Goal: Task Accomplishment & Management: Complete application form

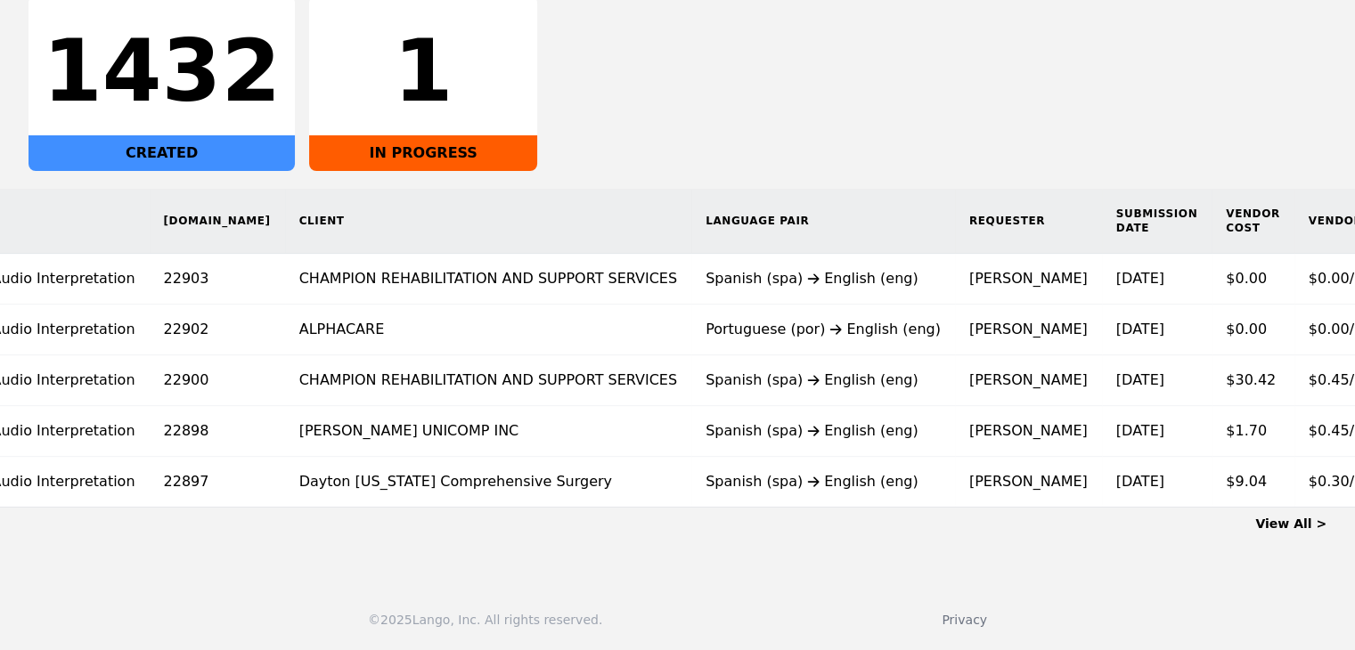
scroll to position [0, 146]
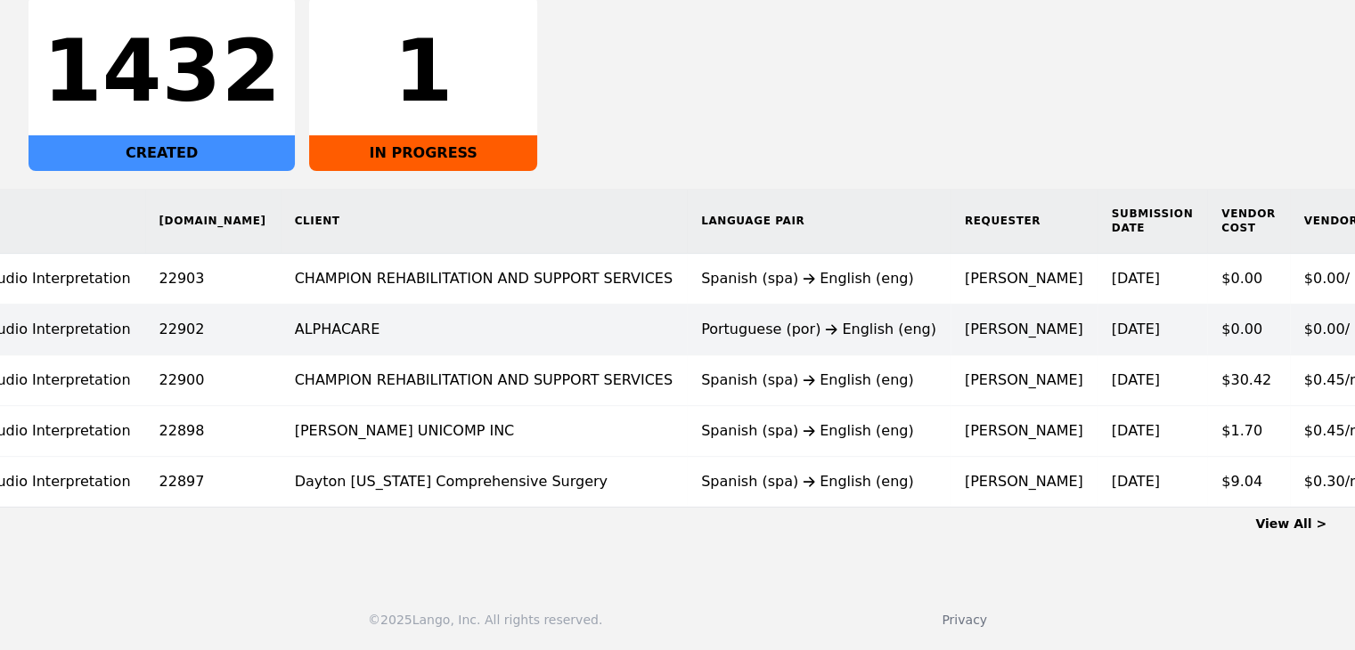
click at [714, 332] on td "Portuguese (por) English (eng)" at bounding box center [819, 330] width 264 height 51
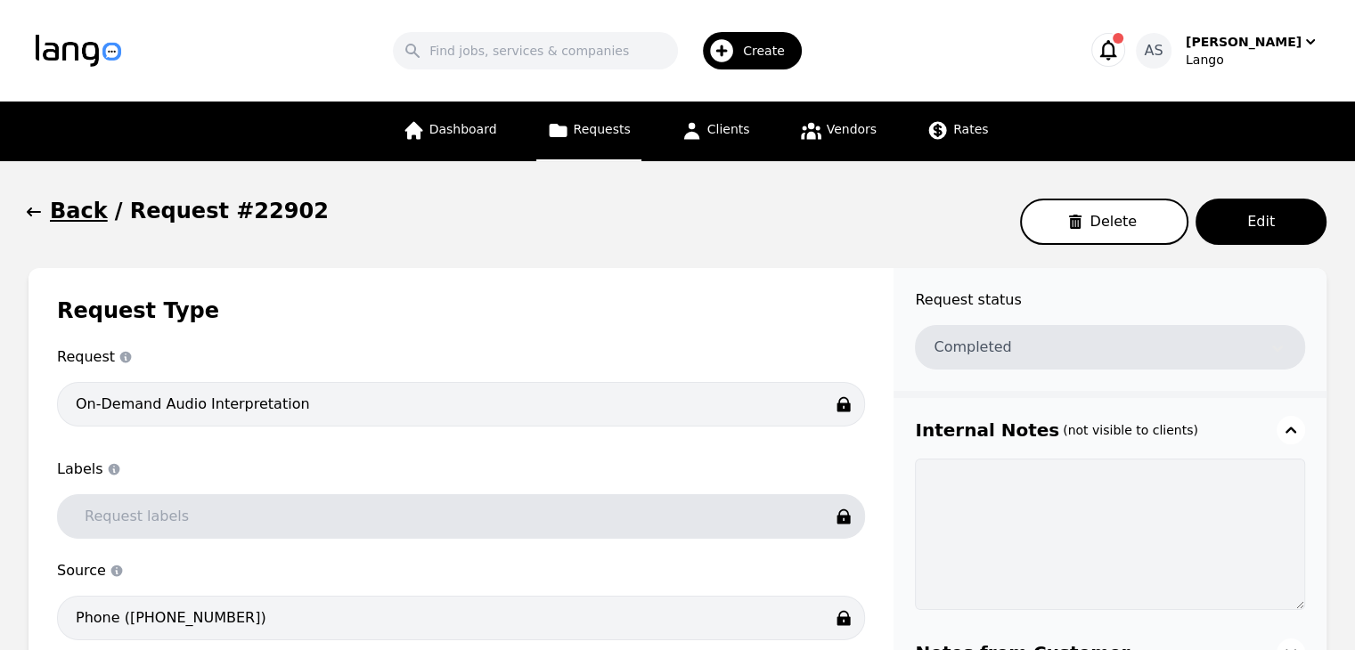
click at [30, 211] on icon "button" at bounding box center [34, 212] width 14 height 9
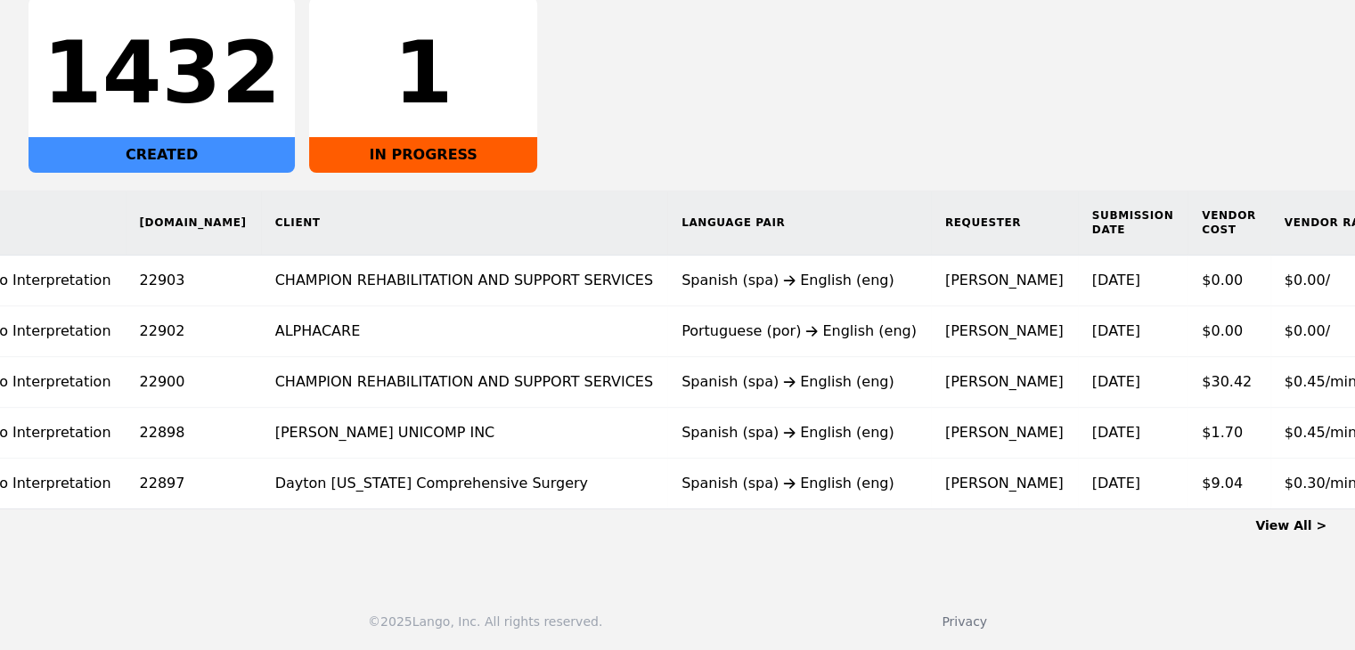
scroll to position [0, 173]
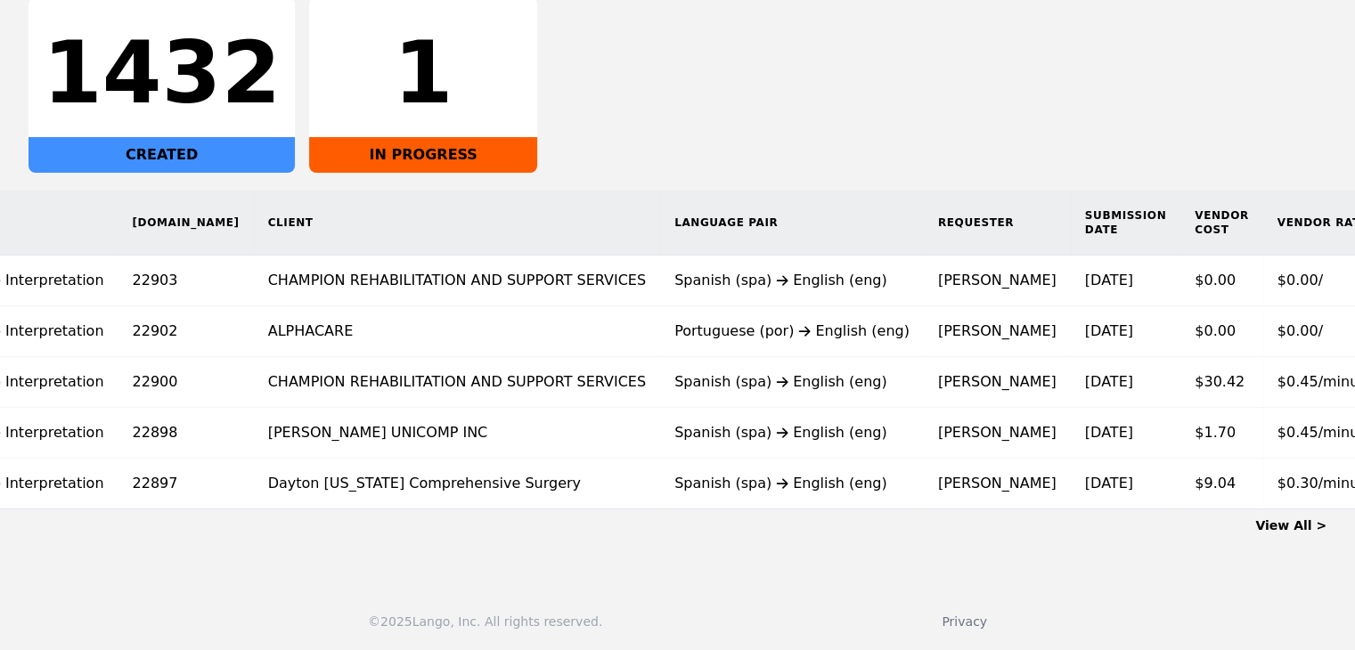
click at [1302, 533] on link "View All >" at bounding box center [1290, 525] width 71 height 14
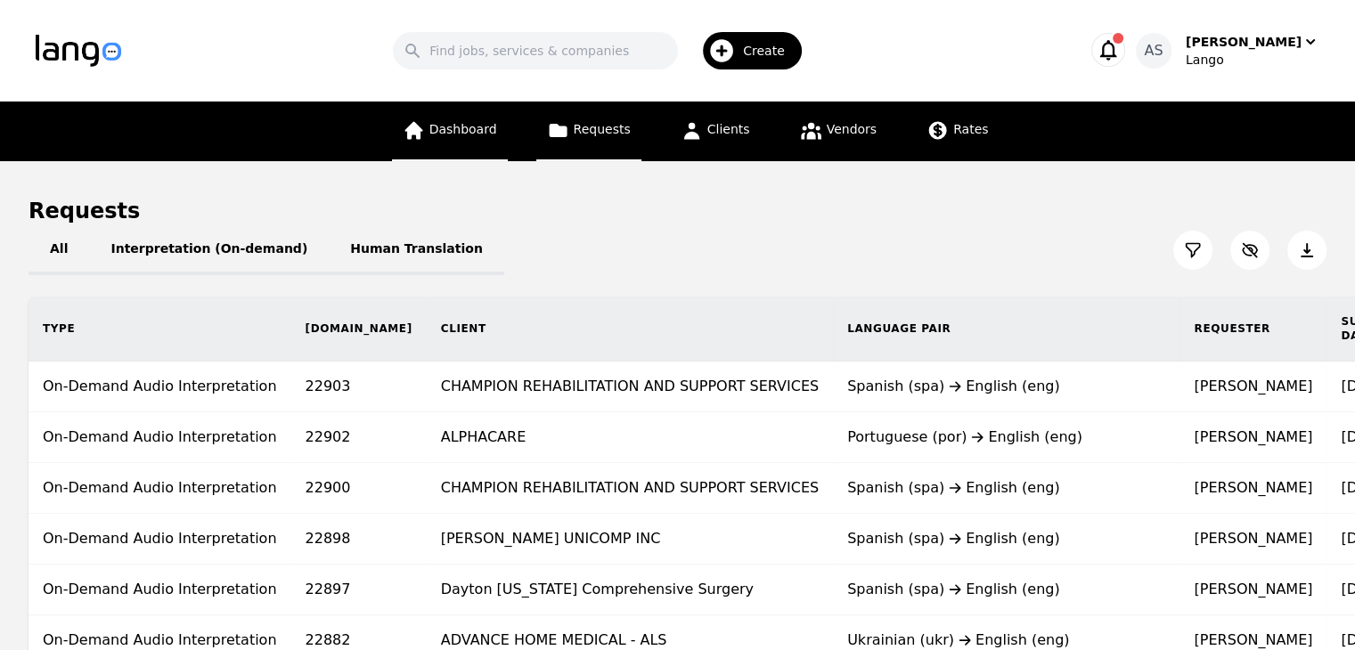
click at [421, 142] on link "Dashboard" at bounding box center [450, 132] width 116 height 60
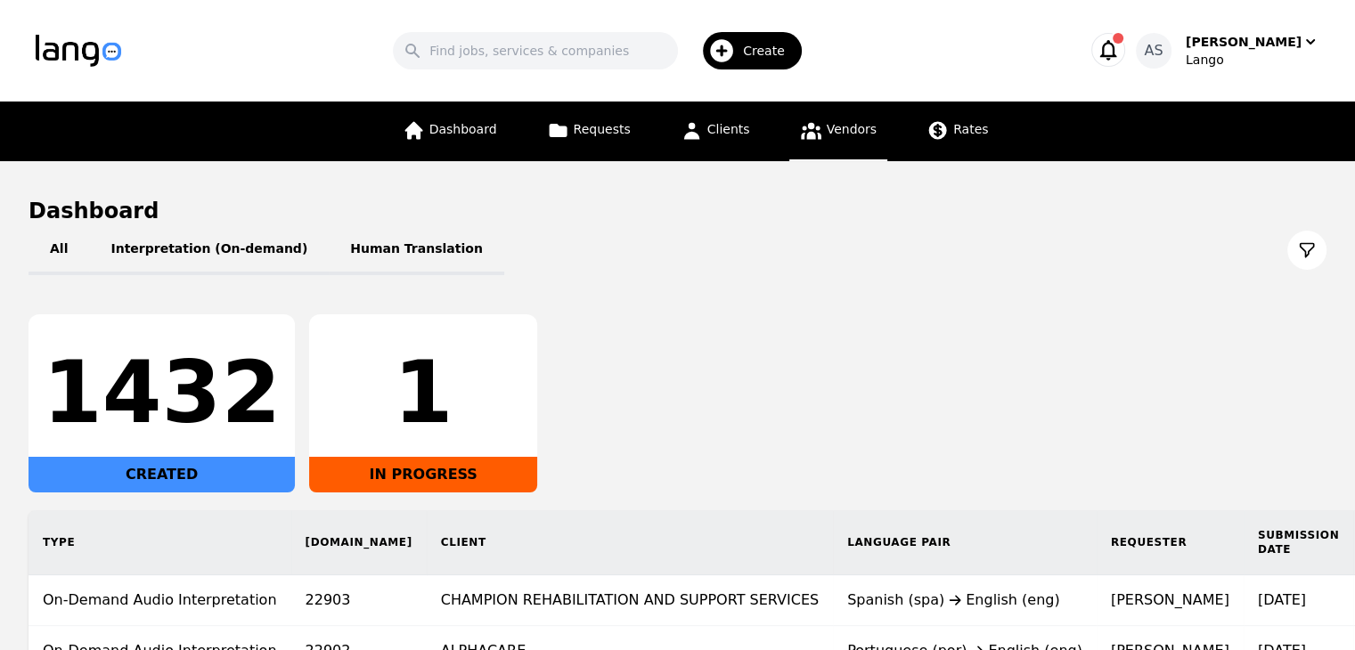
click at [855, 136] on span "Vendors" at bounding box center [852, 129] width 50 height 14
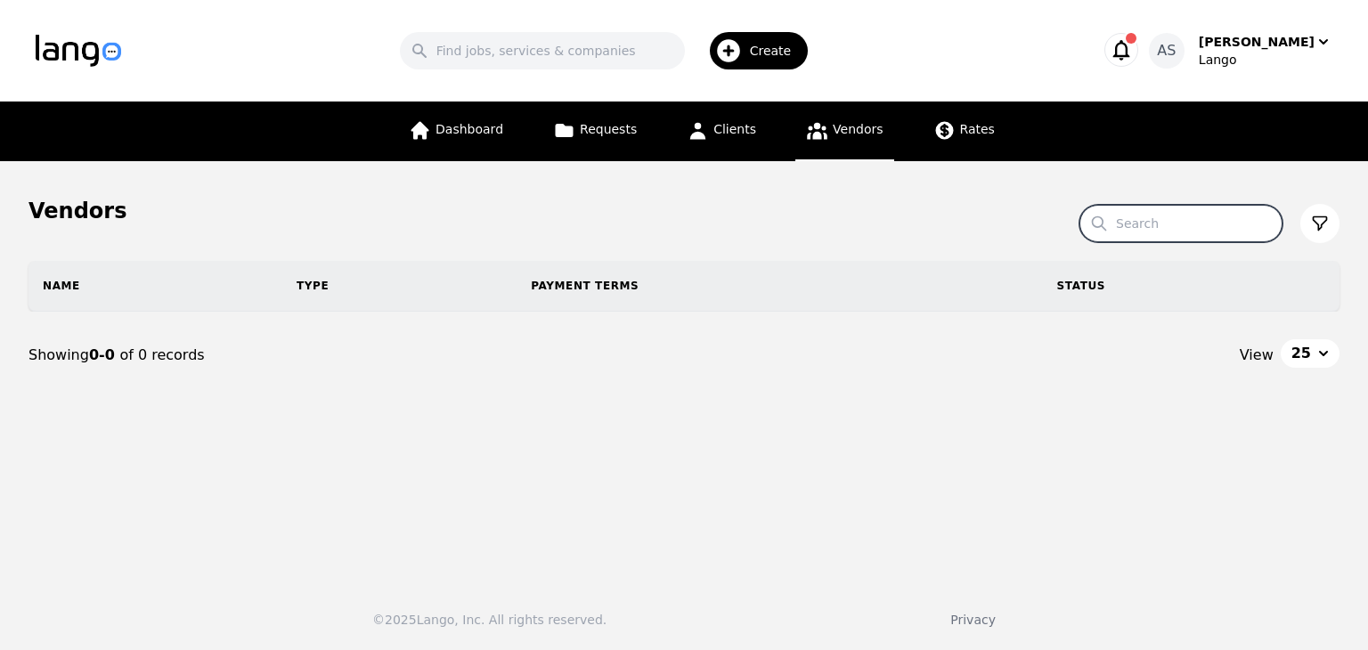
click at [1218, 222] on input "Search" at bounding box center [1181, 223] width 203 height 37
type input "languages"
click at [864, 128] on span "Vendors" at bounding box center [858, 129] width 50 height 14
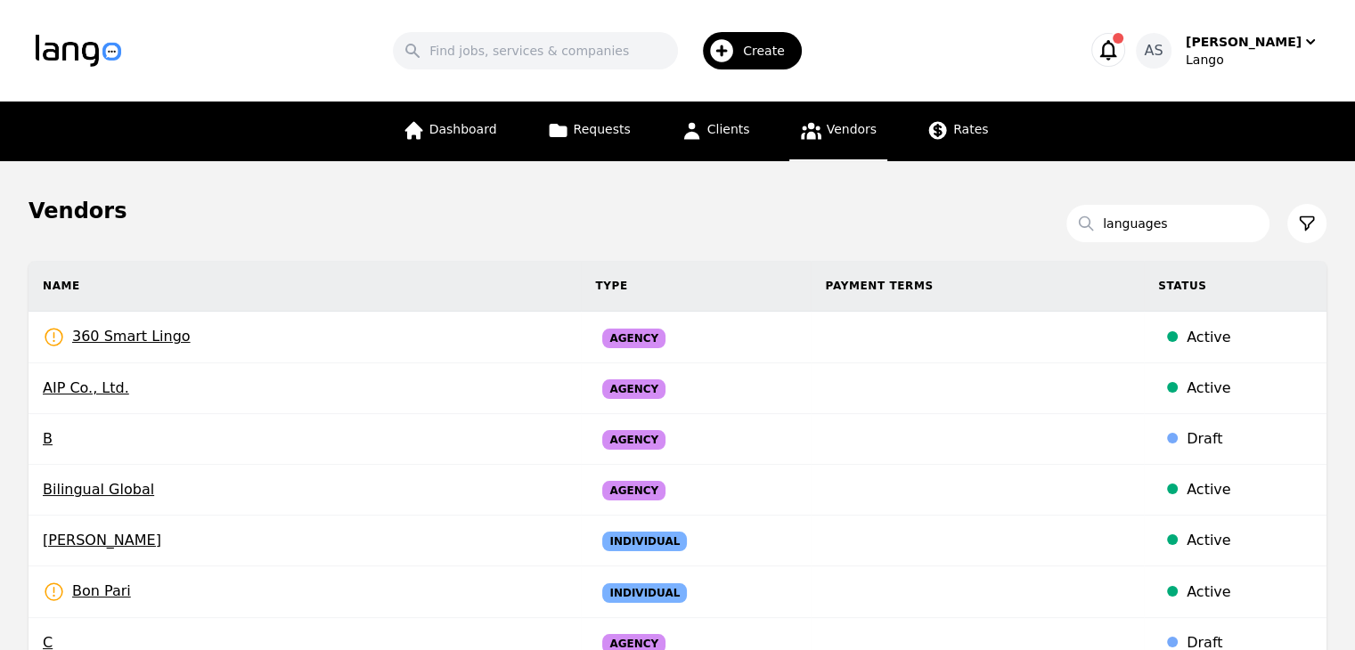
click at [784, 47] on span "Create" at bounding box center [770, 51] width 54 height 18
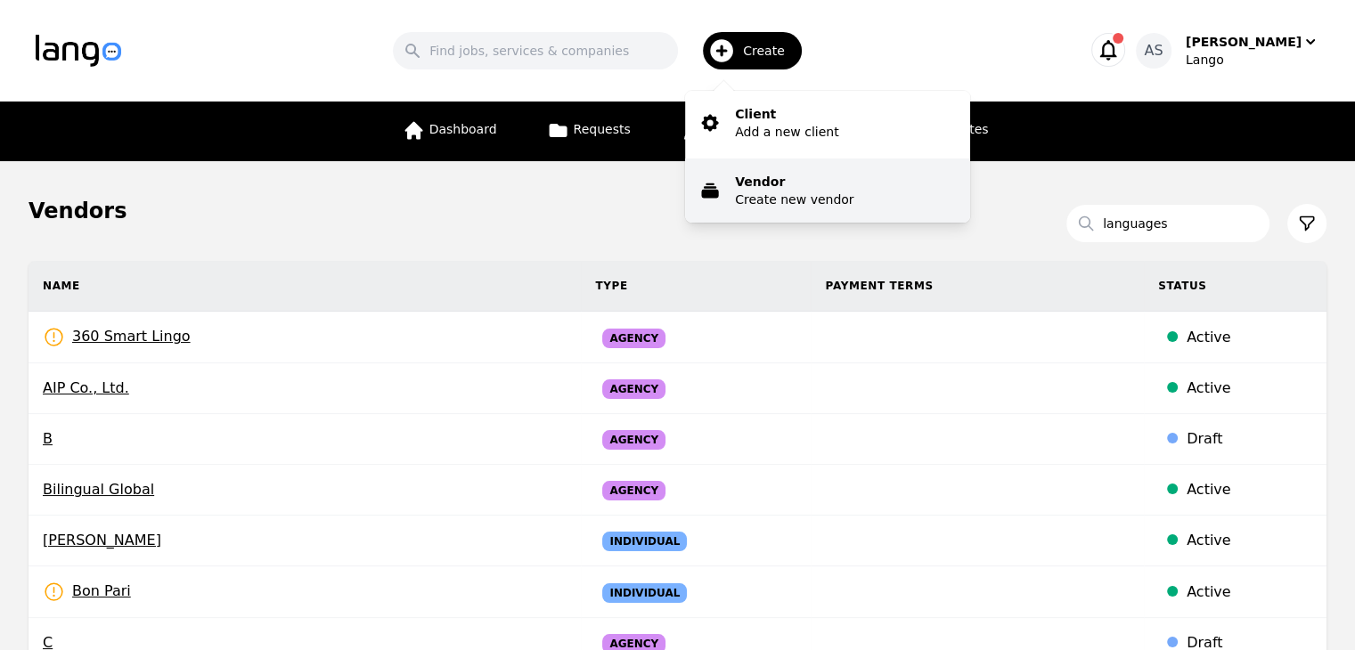
click at [791, 183] on p "Vendor" at bounding box center [794, 182] width 118 height 18
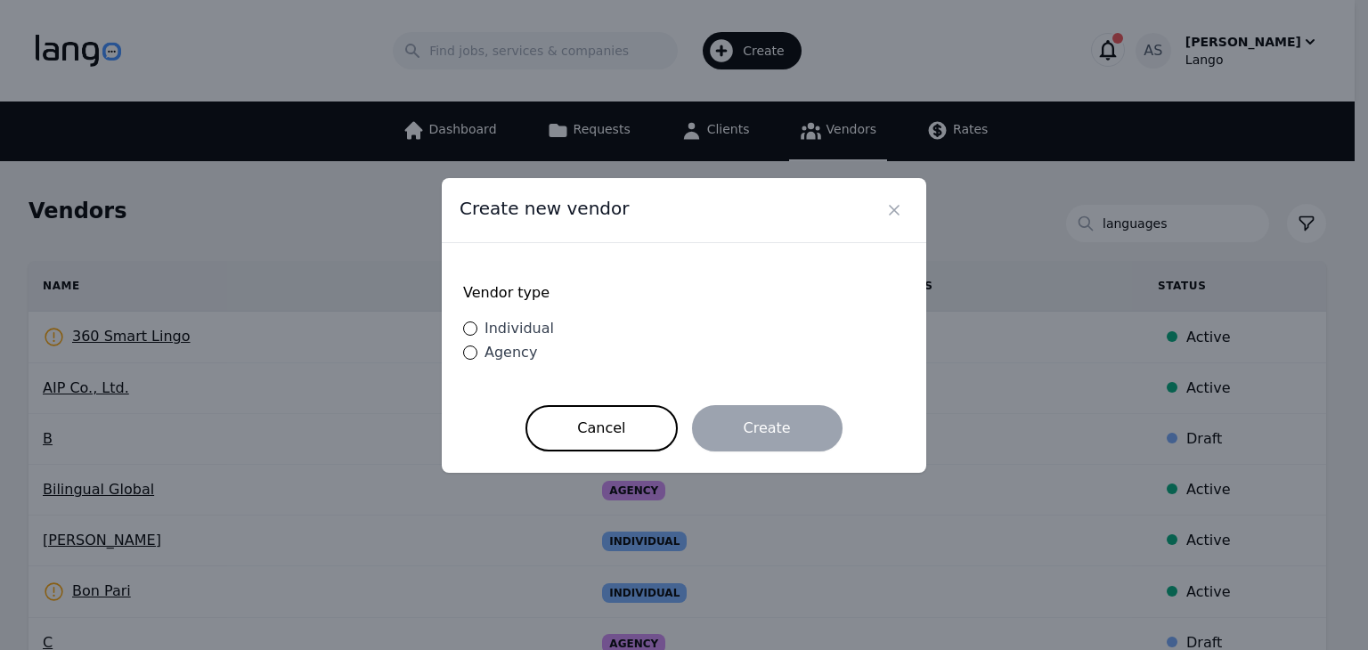
click at [514, 354] on span "Agency" at bounding box center [511, 352] width 53 height 17
click at [477, 354] on input "Agency" at bounding box center [470, 353] width 14 height 14
radio input "true"
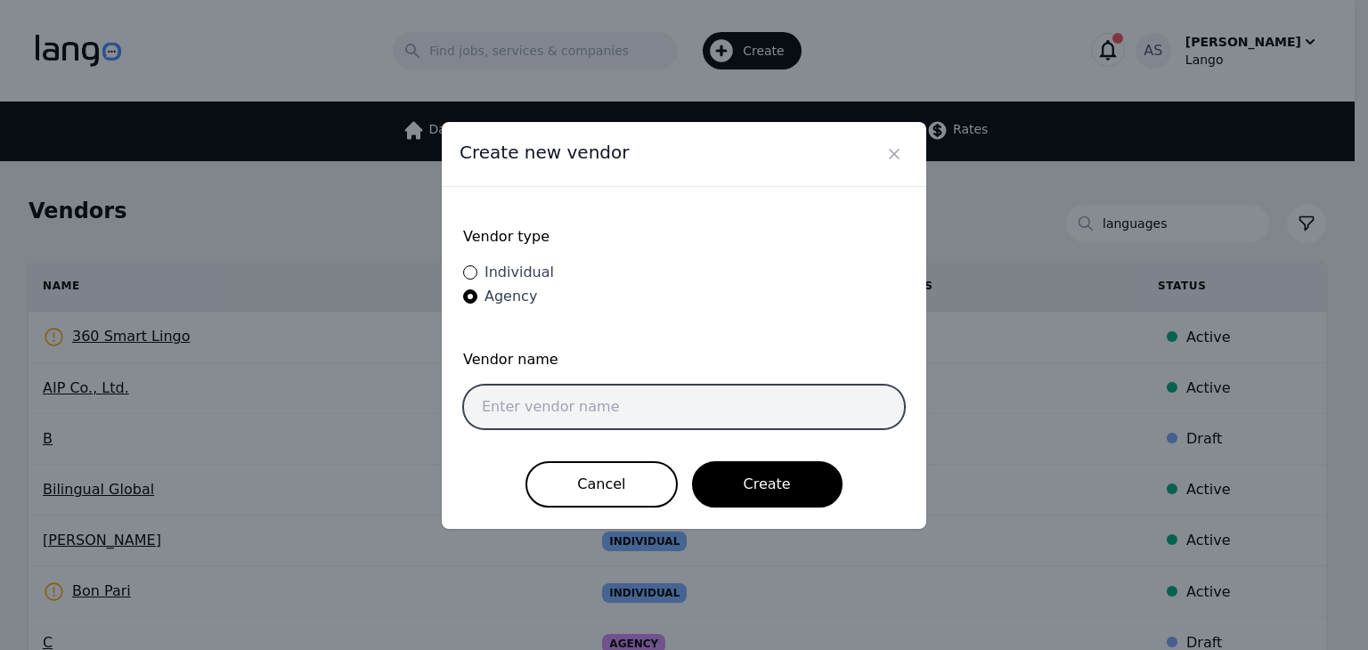
click at [646, 415] on input "text" at bounding box center [684, 407] width 442 height 45
type input "LanguagesCX"
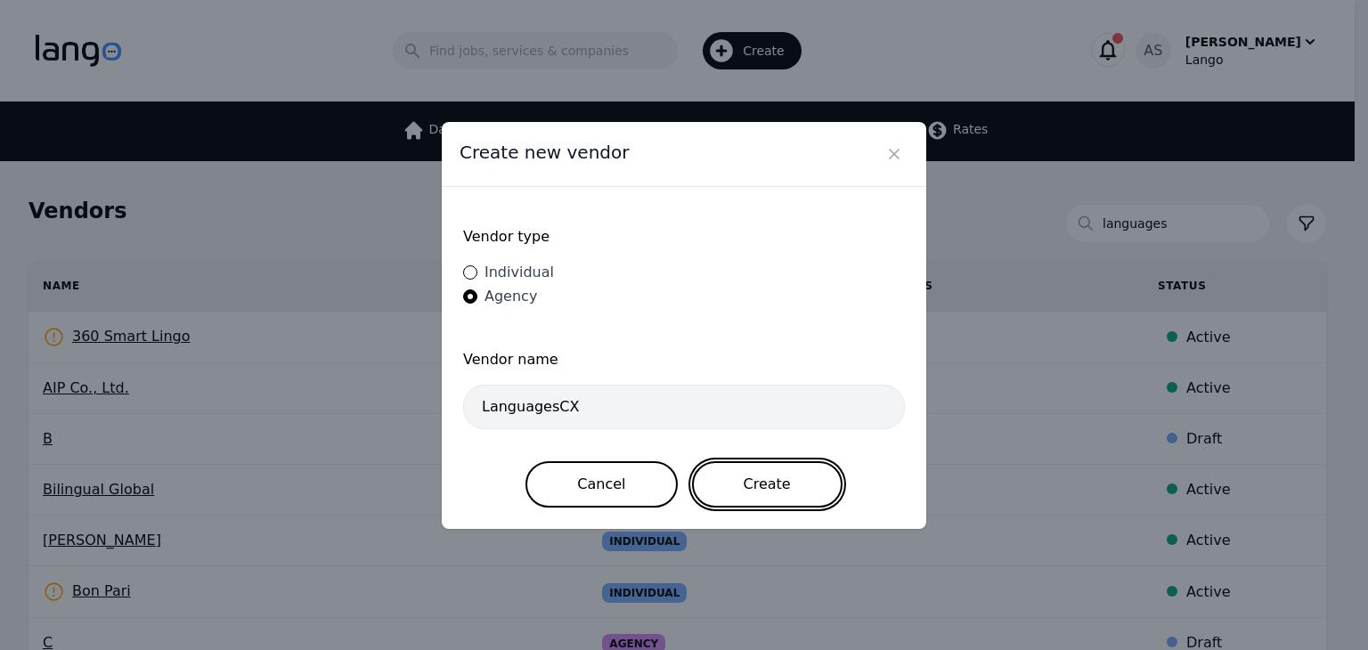
click at [748, 486] on button "Create" at bounding box center [767, 484] width 151 height 46
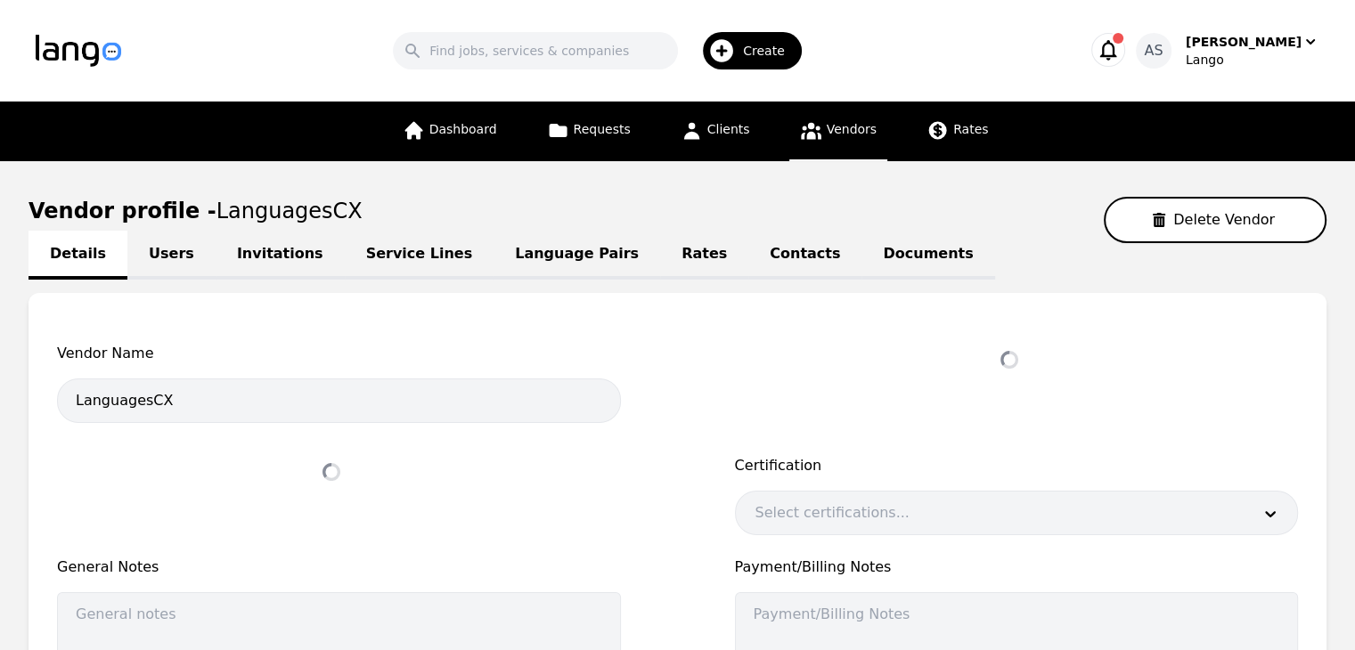
select select "active"
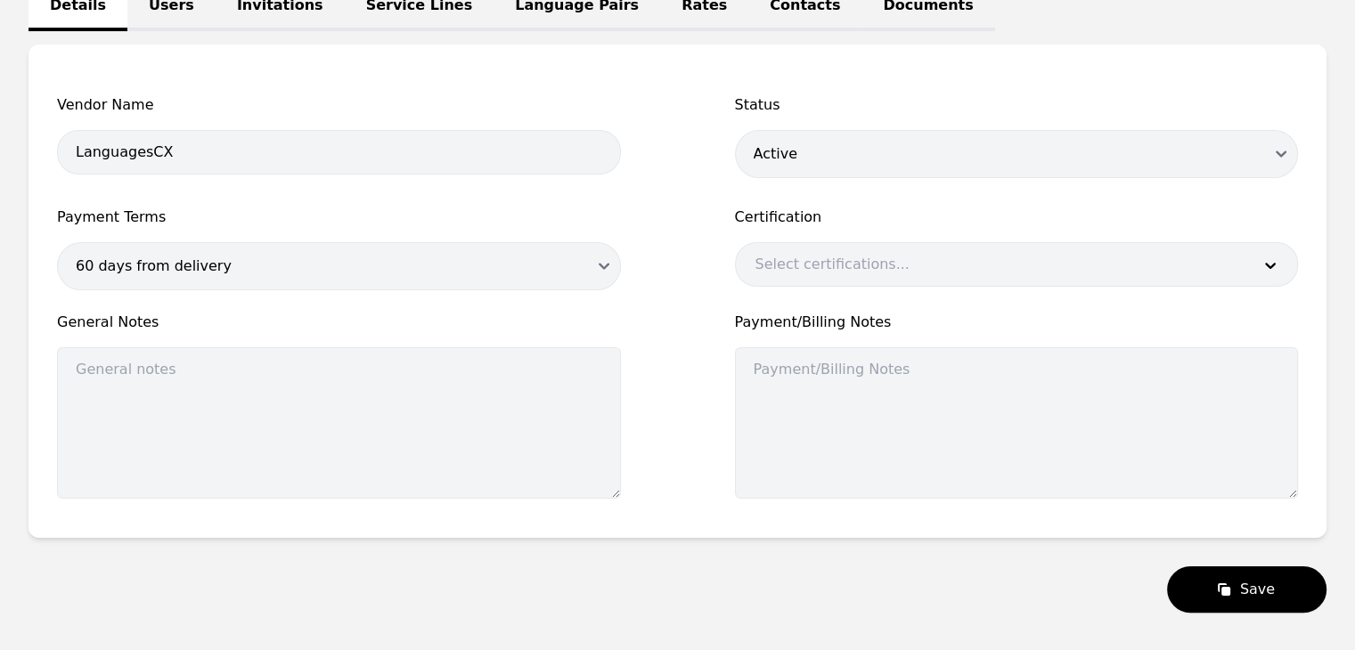
scroll to position [325, 0]
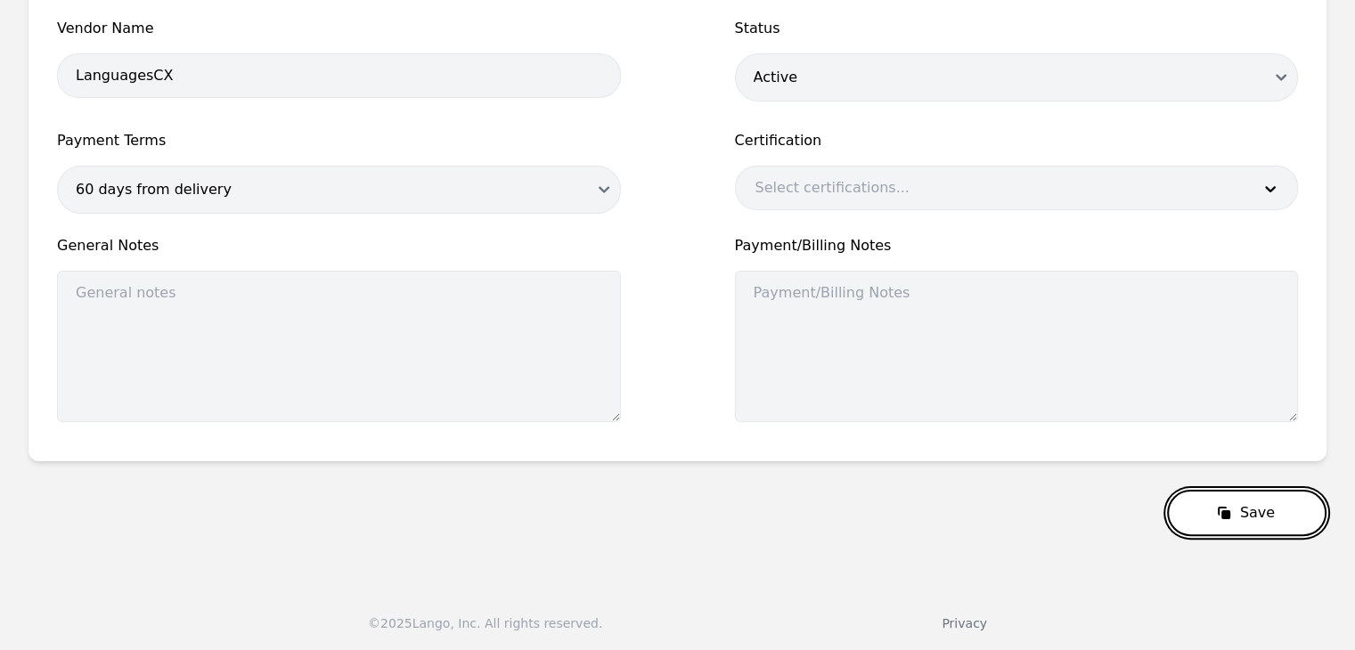
click at [1257, 492] on button "Save" at bounding box center [1246, 513] width 159 height 46
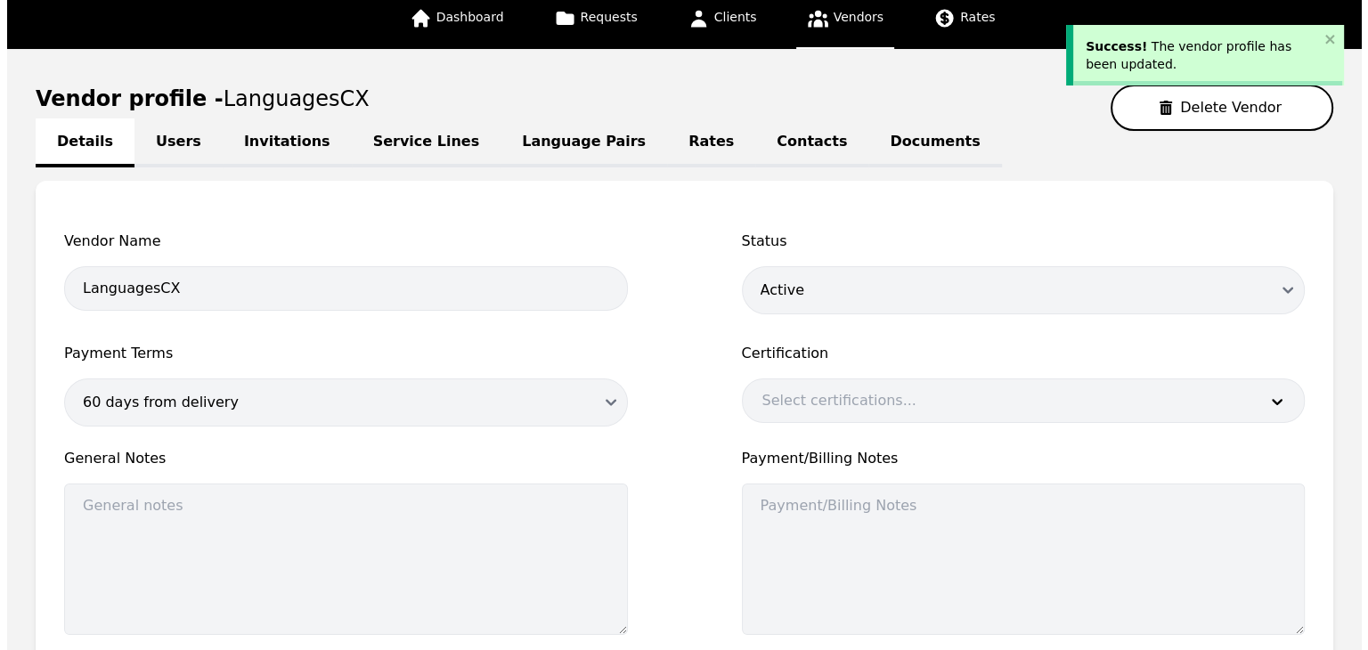
scroll to position [0, 0]
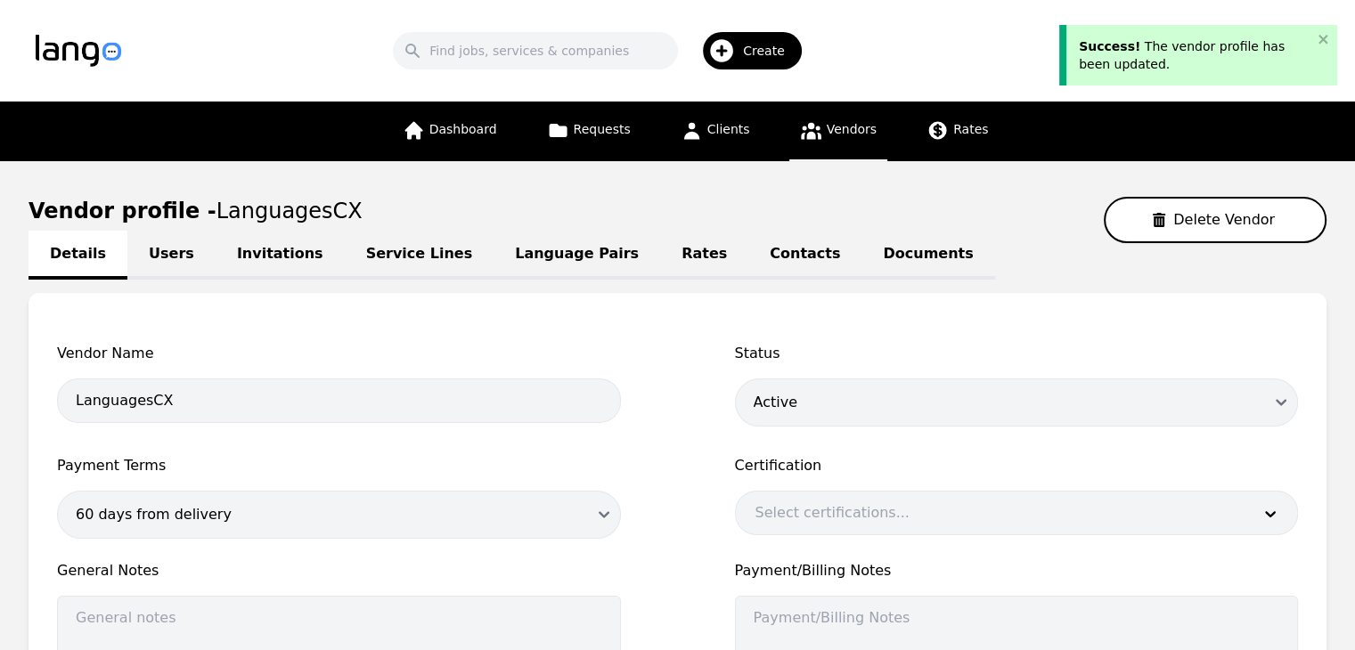
click at [157, 250] on link "Users" at bounding box center [171, 255] width 88 height 49
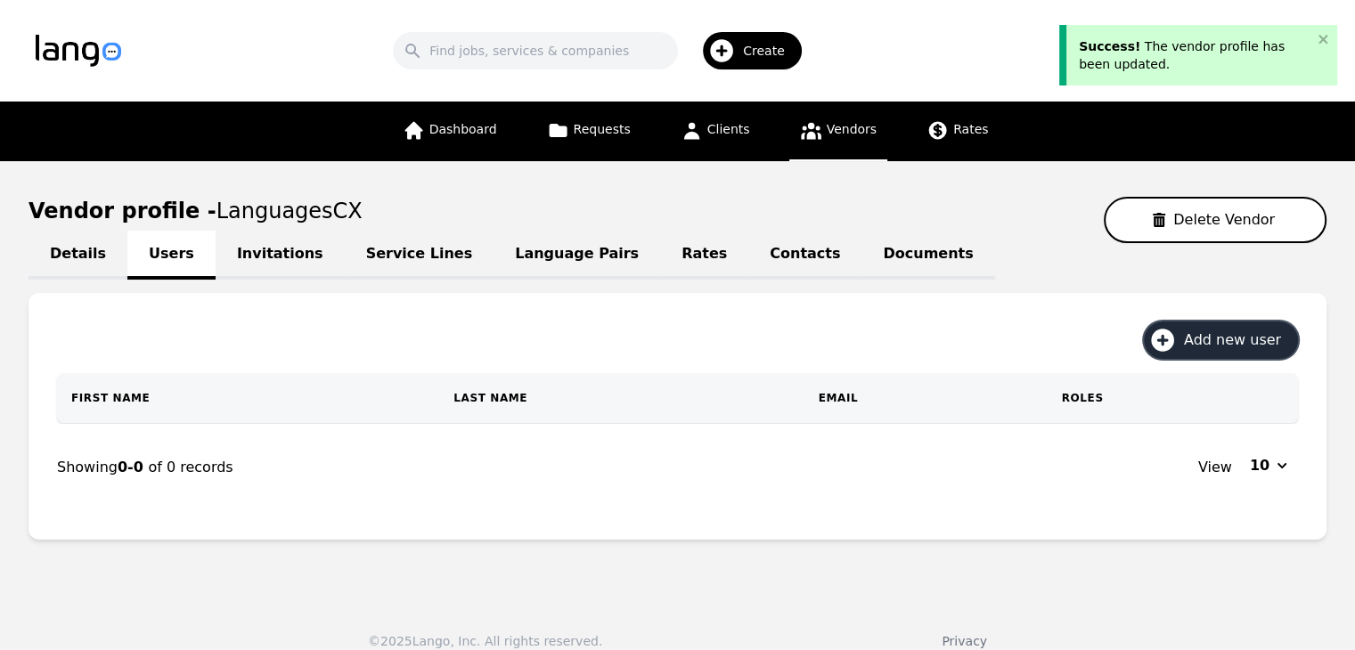
click at [1236, 355] on button "Add new user" at bounding box center [1221, 340] width 154 height 37
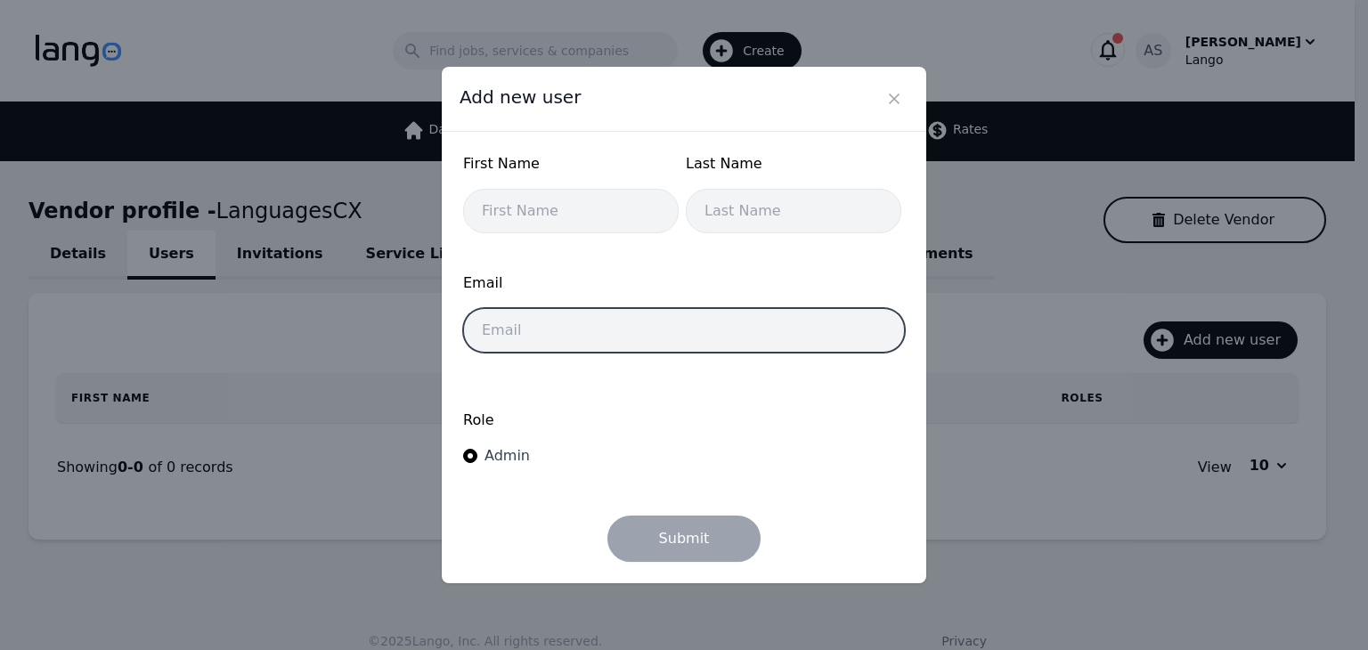
click at [681, 331] on input "email" at bounding box center [684, 330] width 442 height 45
paste input "[EMAIL_ADDRESS][DOMAIN_NAME]"
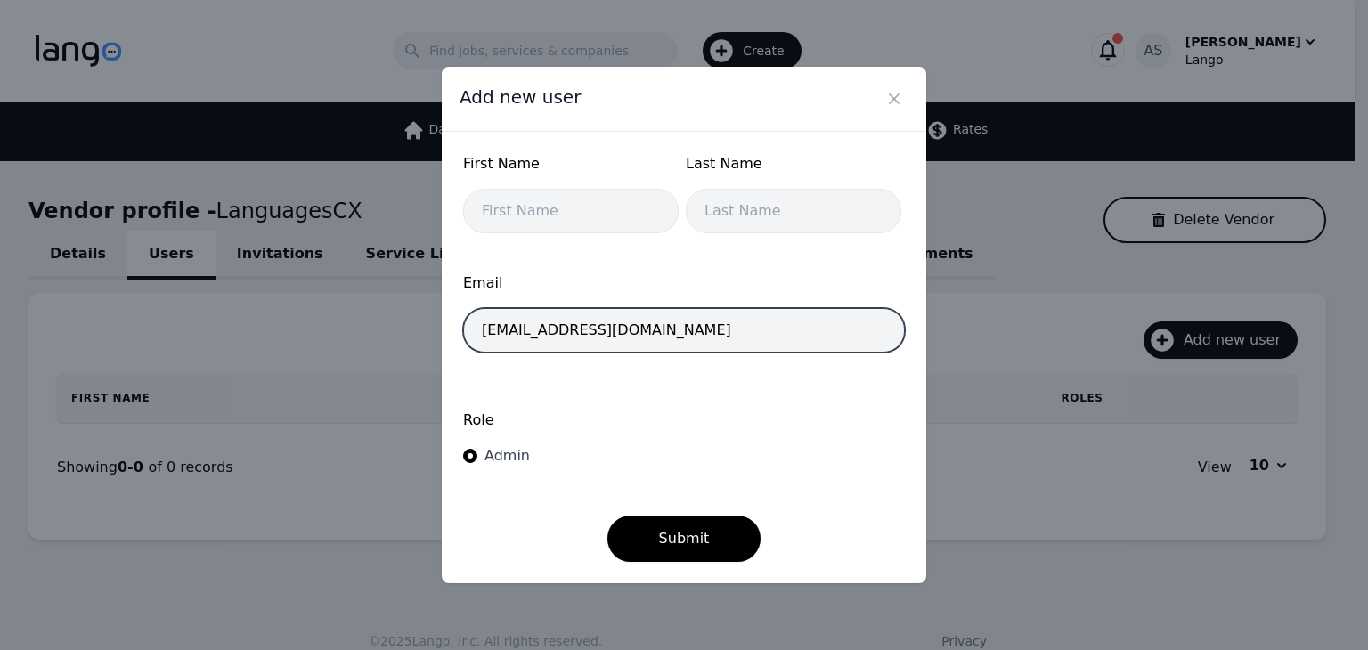
type input "[EMAIL_ADDRESS][DOMAIN_NAME]"
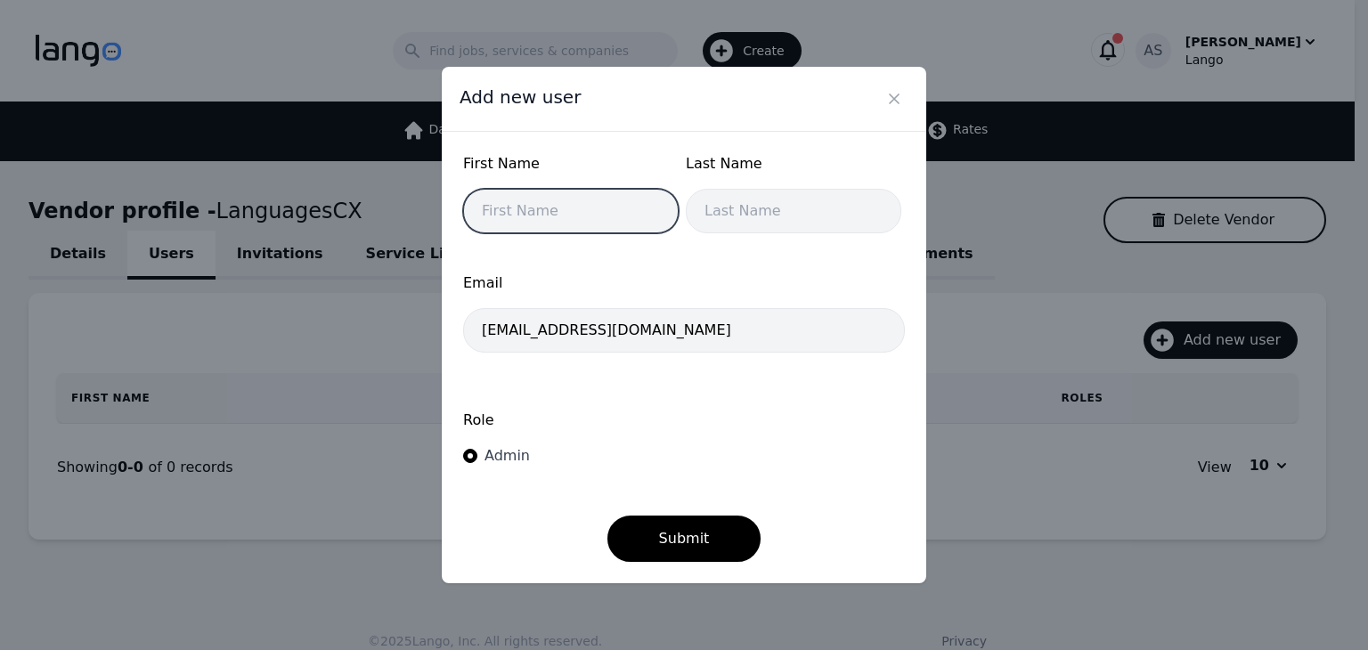
click at [590, 204] on input "text" at bounding box center [571, 211] width 216 height 45
type input "Carolina"
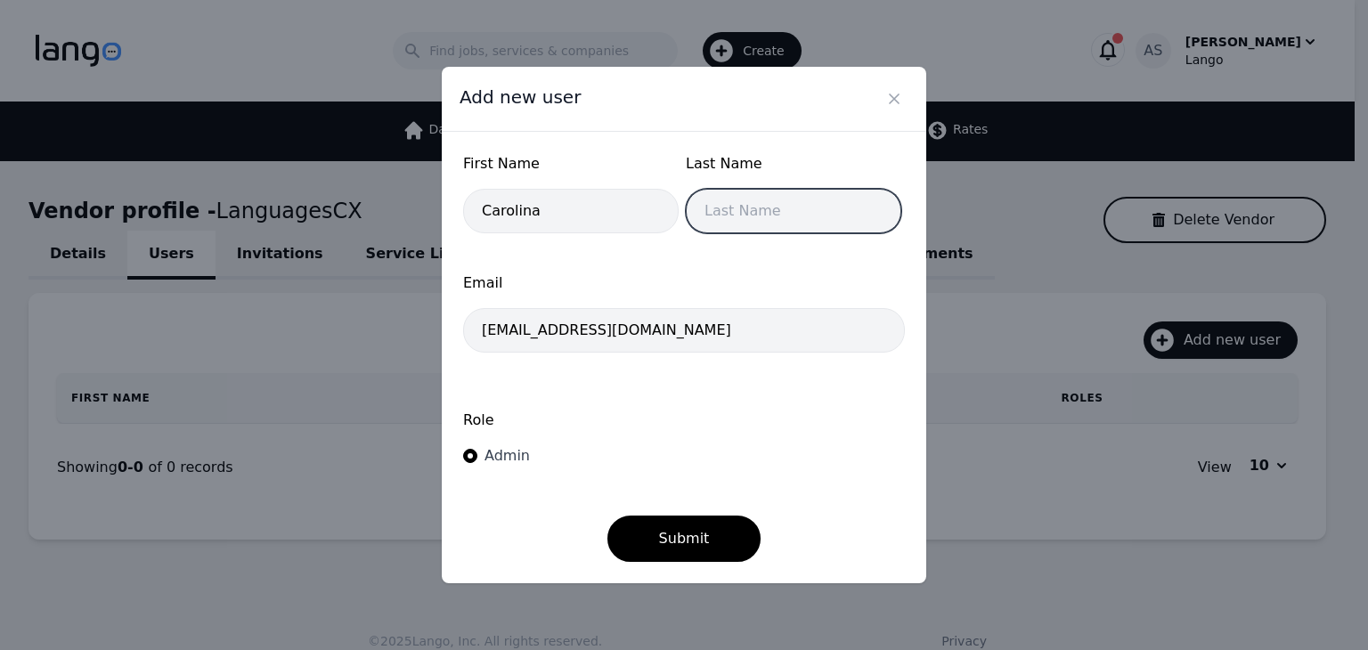
drag, startPoint x: 761, startPoint y: 201, endPoint x: 752, endPoint y: 216, distance: 17.6
click at [761, 201] on input "text" at bounding box center [794, 211] width 216 height 45
type input "Manyari"
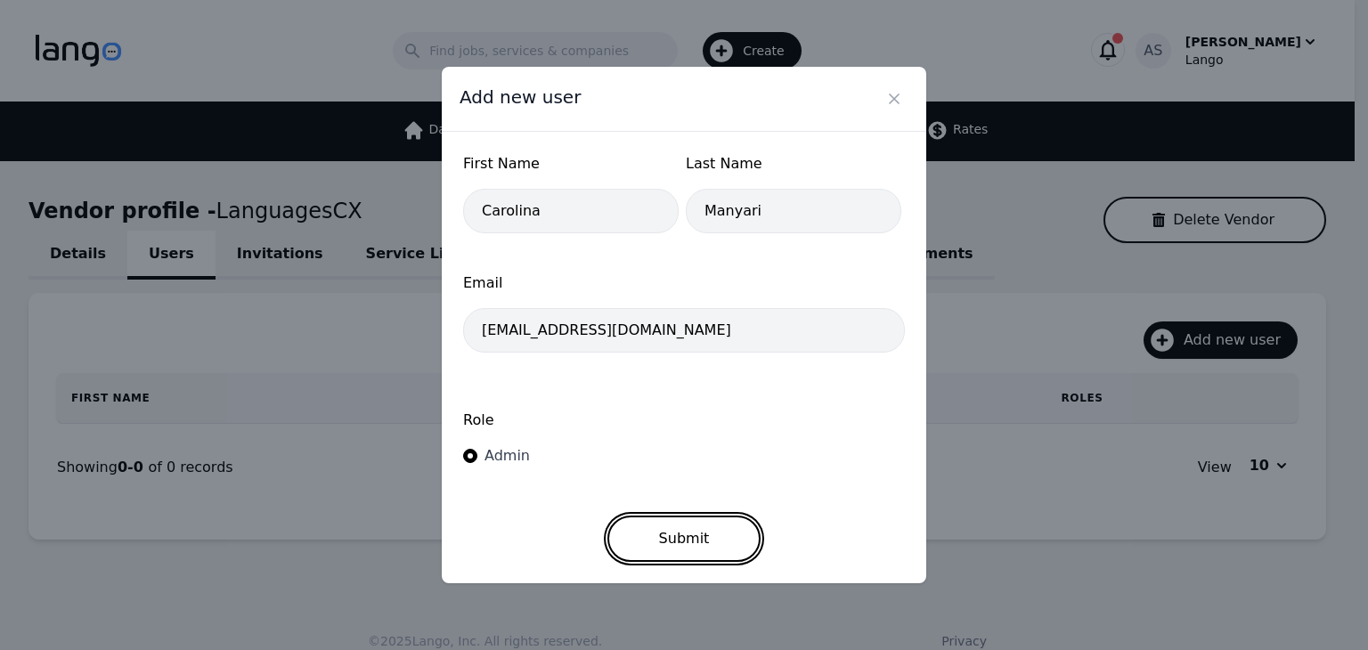
click at [648, 537] on button "Submit" at bounding box center [685, 539] width 154 height 46
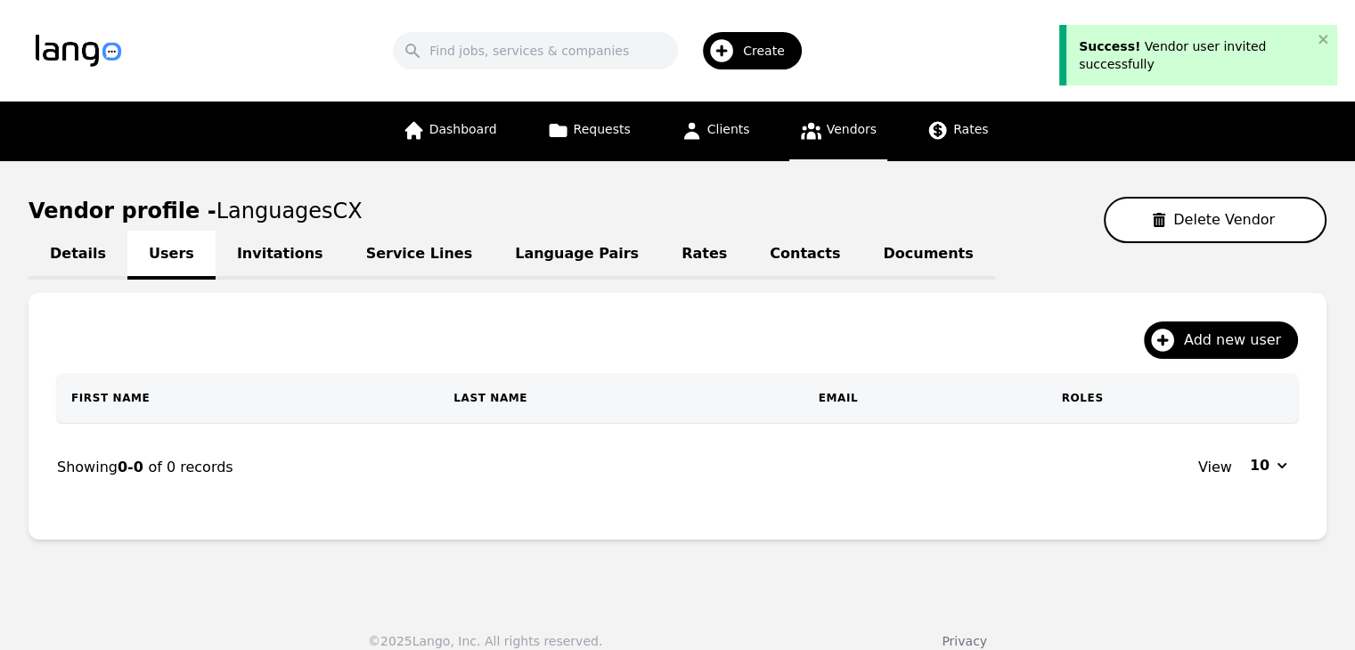
click at [501, 257] on link "Language Pairs" at bounding box center [577, 255] width 167 height 49
